Goal: Task Accomplishment & Management: Manage account settings

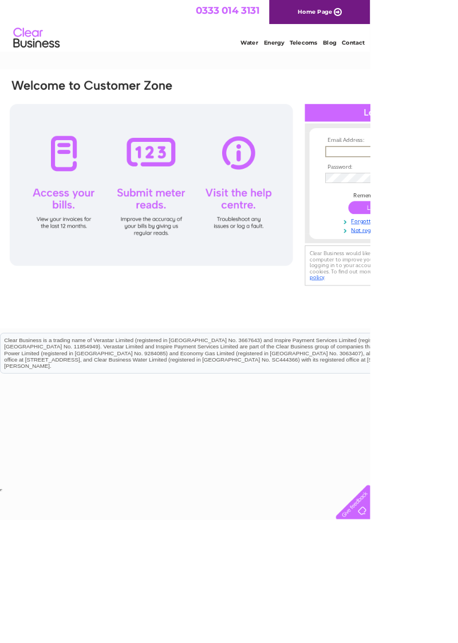
type input "[EMAIL_ADDRESS][DOMAIN_NAME]"
click at [431, 249] on input "submit" at bounding box center [466, 257] width 70 height 16
click at [457, 260] on input "submit" at bounding box center [466, 258] width 70 height 16
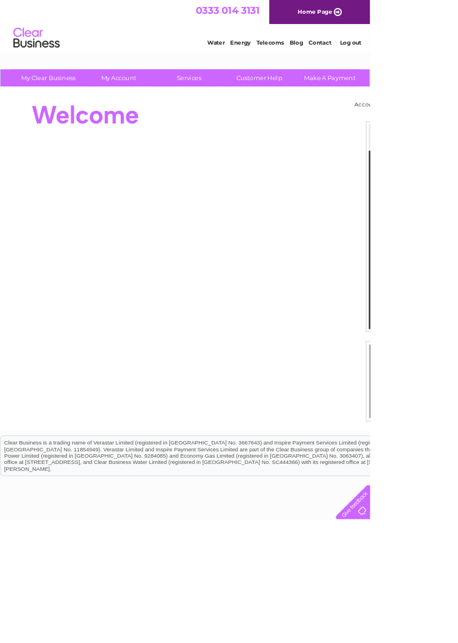
click at [145, 97] on link "My Account" at bounding box center [147, 96] width 94 height 21
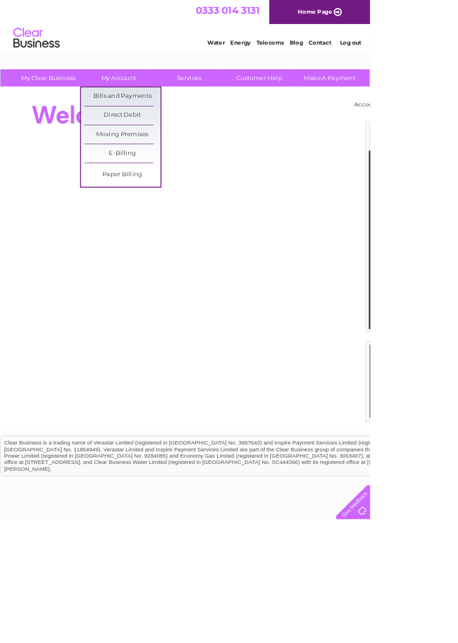
click at [155, 117] on link "Bills and Payments" at bounding box center [151, 119] width 94 height 23
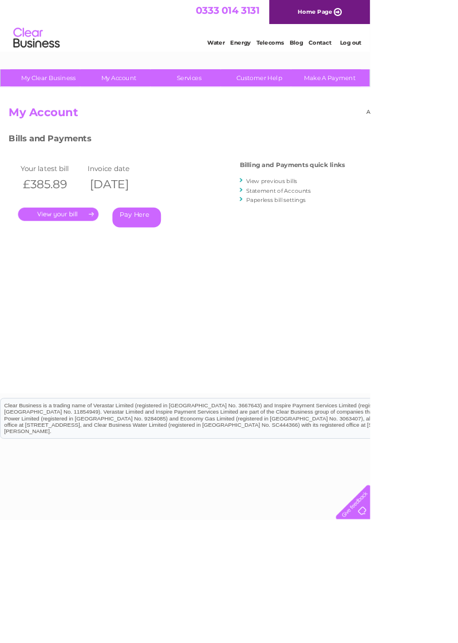
click at [97, 270] on link "." at bounding box center [72, 265] width 100 height 17
